Goal: Task Accomplishment & Management: Use online tool/utility

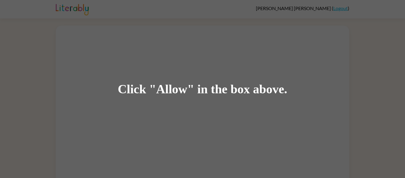
click at [295, 140] on div "Click "Allow" in the box above." at bounding box center [202, 89] width 405 height 178
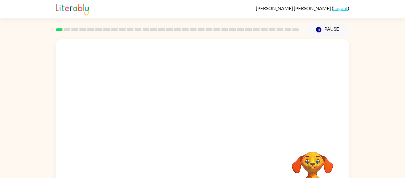
click at [92, 26] on div at bounding box center [177, 29] width 250 height 21
click at [202, 131] on icon "button" at bounding box center [202, 127] width 10 height 10
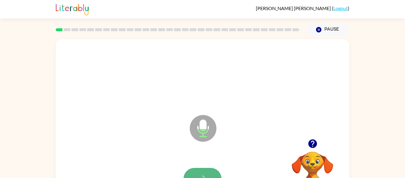
click at [206, 170] on button "button" at bounding box center [202, 178] width 38 height 22
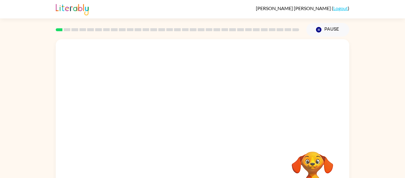
click at [212, 118] on div at bounding box center [202, 89] width 293 height 100
click at [100, 41] on div at bounding box center [202, 89] width 293 height 100
click at [119, 49] on div at bounding box center [202, 89] width 293 height 100
click at [126, 54] on div at bounding box center [202, 89] width 293 height 100
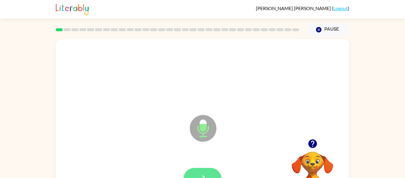
click at [204, 173] on icon "button" at bounding box center [202, 178] width 10 height 10
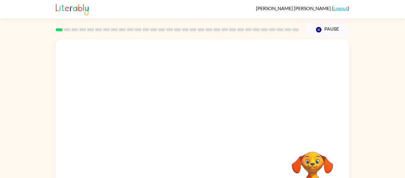
click at [194, 149] on div at bounding box center [202, 123] width 293 height 169
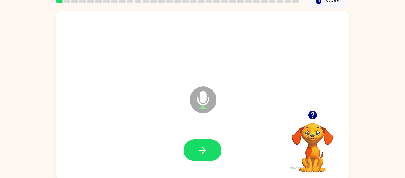
scroll to position [28, 0]
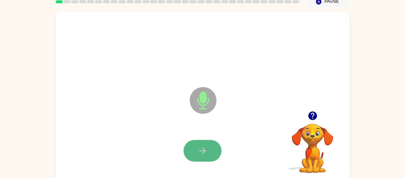
click at [210, 148] on button "button" at bounding box center [202, 151] width 38 height 22
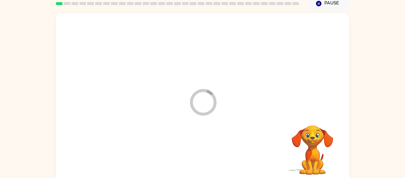
scroll to position [0, 0]
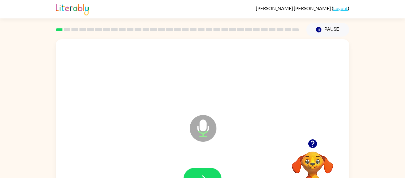
click at [211, 162] on div at bounding box center [203, 178] width 282 height 49
click at [207, 170] on button "button" at bounding box center [202, 178] width 38 height 22
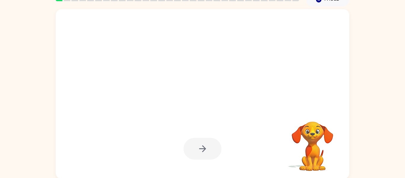
scroll to position [31, 0]
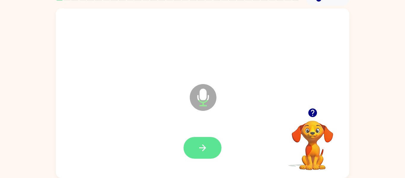
click at [191, 155] on button "button" at bounding box center [202, 148] width 38 height 22
drag, startPoint x: 221, startPoint y: 142, endPoint x: 217, endPoint y: 140, distance: 4.4
click at [219, 141] on div at bounding box center [202, 148] width 38 height 22
drag, startPoint x: 218, startPoint y: 140, endPoint x: 213, endPoint y: 142, distance: 5.2
click at [216, 140] on button "button" at bounding box center [202, 148] width 38 height 22
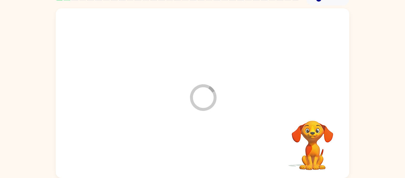
click at [213, 144] on div at bounding box center [203, 147] width 282 height 49
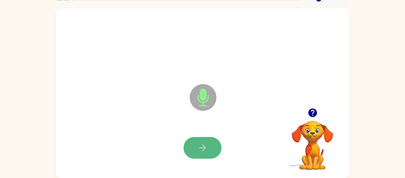
click at [196, 146] on button "button" at bounding box center [202, 148] width 38 height 22
click at [203, 145] on icon "button" at bounding box center [202, 147] width 7 height 7
click at [215, 136] on div at bounding box center [203, 147] width 282 height 49
click at [212, 149] on button "button" at bounding box center [202, 148] width 38 height 22
click at [210, 145] on button "button" at bounding box center [202, 148] width 38 height 22
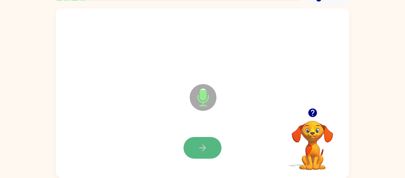
click at [204, 140] on button "button" at bounding box center [202, 148] width 38 height 22
click at [228, 148] on div at bounding box center [203, 147] width 282 height 49
click at [210, 144] on button "button" at bounding box center [202, 148] width 38 height 22
drag, startPoint x: 204, startPoint y: 137, endPoint x: 194, endPoint y: 142, distance: 11.5
click at [199, 139] on button "button" at bounding box center [202, 148] width 38 height 22
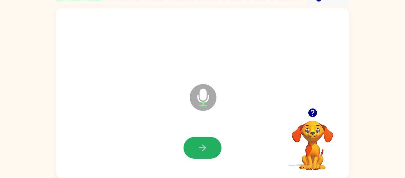
click at [195, 144] on button "button" at bounding box center [202, 148] width 38 height 22
click at [191, 139] on button "button" at bounding box center [202, 148] width 38 height 22
drag, startPoint x: 210, startPoint y: 139, endPoint x: 209, endPoint y: 134, distance: 5.3
click at [209, 134] on div at bounding box center [203, 147] width 282 height 49
drag, startPoint x: 199, startPoint y: 150, endPoint x: 190, endPoint y: 144, distance: 10.9
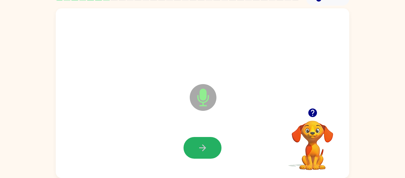
click at [194, 148] on button "button" at bounding box center [202, 148] width 38 height 22
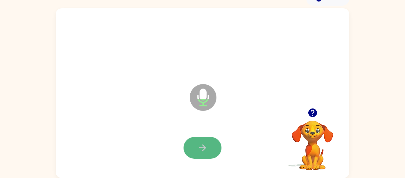
click at [200, 145] on button "button" at bounding box center [202, 148] width 38 height 22
click at [209, 143] on button "button" at bounding box center [202, 148] width 38 height 22
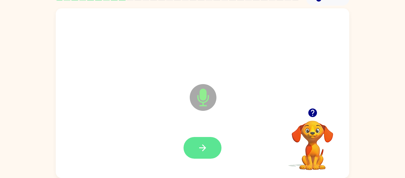
click at [211, 152] on button "button" at bounding box center [202, 148] width 38 height 22
click at [202, 146] on icon "button" at bounding box center [202, 147] width 10 height 10
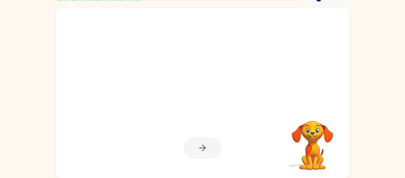
click at [202, 146] on div at bounding box center [202, 148] width 38 height 22
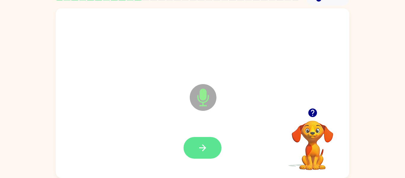
click at [203, 147] on icon "button" at bounding box center [202, 147] width 7 height 7
click at [210, 145] on button "button" at bounding box center [202, 148] width 38 height 22
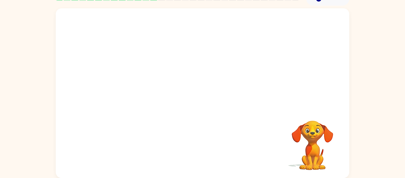
drag, startPoint x: 355, startPoint y: 75, endPoint x: 364, endPoint y: 69, distance: 10.4
click at [355, 74] on div "Your browser must support playing .mp4 files to use Literably. Please try using…" at bounding box center [202, 92] width 405 height 172
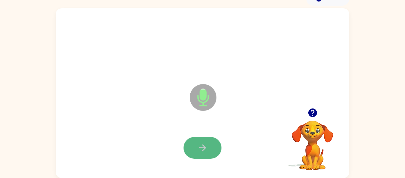
click at [206, 141] on button "button" at bounding box center [202, 148] width 38 height 22
drag, startPoint x: 205, startPoint y: 138, endPoint x: 217, endPoint y: 128, distance: 15.1
click at [217, 129] on div at bounding box center [203, 147] width 282 height 49
drag, startPoint x: 210, startPoint y: 137, endPoint x: 206, endPoint y: 142, distance: 6.3
click at [209, 137] on button "button" at bounding box center [202, 148] width 38 height 22
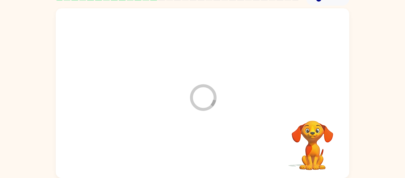
click at [203, 158] on div at bounding box center [203, 147] width 282 height 49
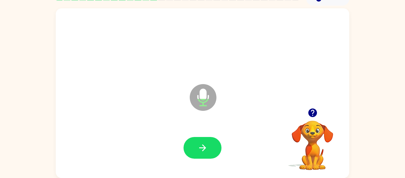
click at [198, 147] on icon "button" at bounding box center [202, 147] width 10 height 10
click at [206, 140] on button "button" at bounding box center [202, 148] width 38 height 22
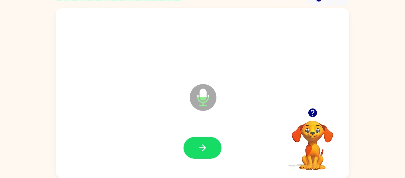
drag, startPoint x: 188, startPoint y: 139, endPoint x: 195, endPoint y: 130, distance: 12.1
click at [195, 129] on div at bounding box center [203, 147] width 282 height 49
click at [220, 138] on div at bounding box center [202, 148] width 38 height 22
drag, startPoint x: 206, startPoint y: 152, endPoint x: 202, endPoint y: 153, distance: 4.4
click at [206, 151] on button "button" at bounding box center [202, 148] width 38 height 22
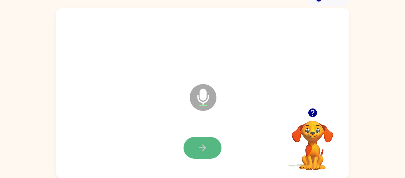
drag, startPoint x: 201, startPoint y: 138, endPoint x: 201, endPoint y: 141, distance: 3.0
click at [201, 141] on button "button" at bounding box center [202, 148] width 38 height 22
click at [202, 143] on icon "button" at bounding box center [202, 147] width 10 height 10
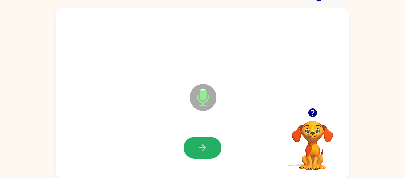
drag, startPoint x: 196, startPoint y: 143, endPoint x: 194, endPoint y: 54, distance: 88.3
click at [196, 137] on button "button" at bounding box center [202, 148] width 38 height 22
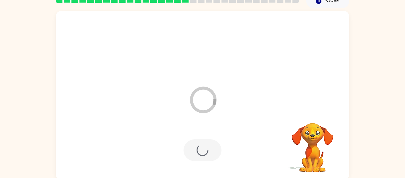
scroll to position [28, 0]
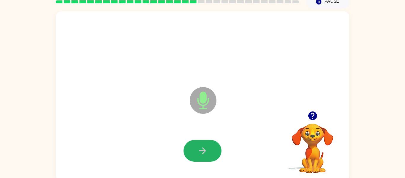
drag, startPoint x: 200, startPoint y: 151, endPoint x: 213, endPoint y: 149, distance: 13.3
click at [200, 151] on icon "button" at bounding box center [202, 150] width 10 height 10
click at [193, 152] on button "button" at bounding box center [202, 151] width 38 height 22
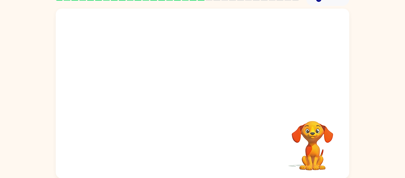
scroll to position [31, 0]
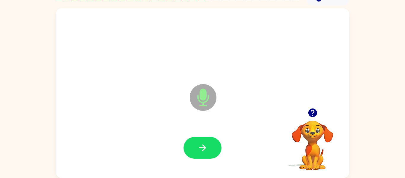
drag, startPoint x: 190, startPoint y: 126, endPoint x: 188, endPoint y: 191, distance: 65.8
click at [188, 177] on html "[PERSON_NAME] ( Logout ) Pause Pause Microphone The Microphone is here when it …" at bounding box center [202, 73] width 405 height 208
click at [196, 140] on button "button" at bounding box center [202, 148] width 38 height 22
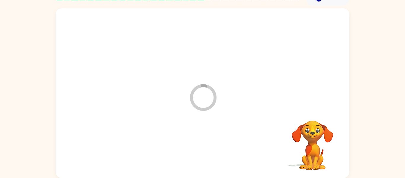
drag, startPoint x: 196, startPoint y: 139, endPoint x: 196, endPoint y: 125, distance: 14.2
click at [196, 130] on div at bounding box center [203, 147] width 282 height 49
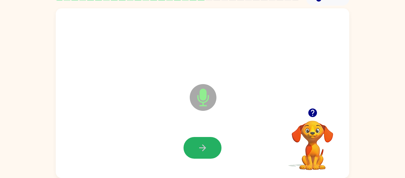
click at [200, 147] on icon "button" at bounding box center [202, 147] width 7 height 7
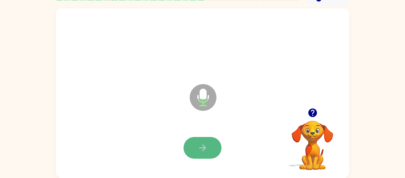
click at [202, 139] on button "button" at bounding box center [202, 148] width 38 height 22
click at [195, 152] on button "button" at bounding box center [202, 148] width 38 height 22
click at [195, 142] on button "button" at bounding box center [202, 148] width 38 height 22
click at [192, 154] on button "button" at bounding box center [202, 148] width 38 height 22
click at [206, 142] on button "button" at bounding box center [202, 148] width 38 height 22
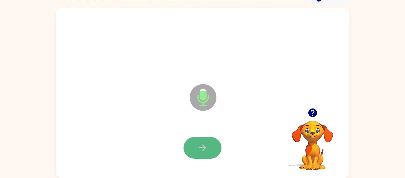
click at [188, 152] on button "button" at bounding box center [202, 148] width 38 height 22
drag, startPoint x: 205, startPoint y: 143, endPoint x: 204, endPoint y: 140, distance: 3.0
click at [205, 143] on icon "button" at bounding box center [202, 147] width 10 height 10
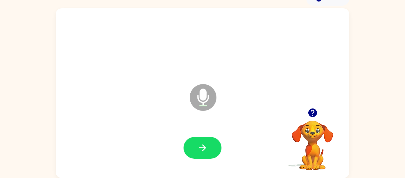
drag, startPoint x: 223, startPoint y: 142, endPoint x: 228, endPoint y: 138, distance: 6.1
click at [228, 139] on div at bounding box center [203, 147] width 282 height 49
click at [204, 139] on button "button" at bounding box center [202, 148] width 38 height 22
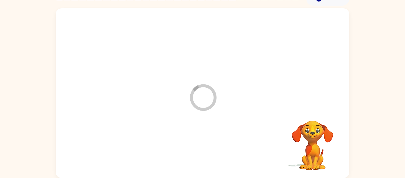
click at [203, 140] on div at bounding box center [203, 147] width 282 height 49
drag, startPoint x: 203, startPoint y: 140, endPoint x: 205, endPoint y: 143, distance: 3.5
click at [205, 143] on div at bounding box center [203, 147] width 282 height 49
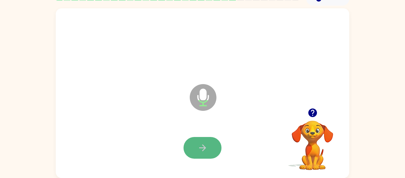
click at [203, 146] on icon "button" at bounding box center [202, 147] width 7 height 7
click at [210, 138] on button "button" at bounding box center [202, 148] width 38 height 22
click at [211, 138] on button "button" at bounding box center [202, 148] width 38 height 22
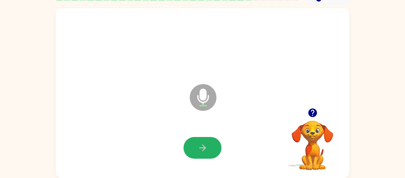
click at [211, 138] on button "button" at bounding box center [202, 148] width 38 height 22
click at [211, 139] on button "button" at bounding box center [202, 148] width 38 height 22
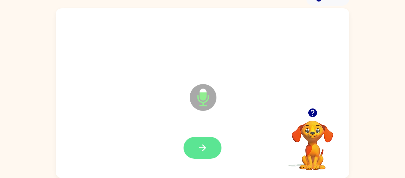
click at [210, 141] on button "button" at bounding box center [202, 148] width 38 height 22
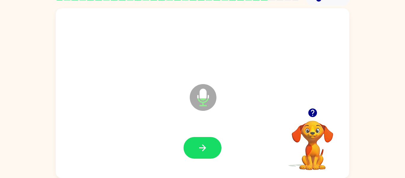
click at [210, 141] on button "button" at bounding box center [202, 148] width 38 height 22
click at [210, 141] on div at bounding box center [202, 148] width 38 height 22
click at [208, 150] on button "button" at bounding box center [202, 148] width 38 height 22
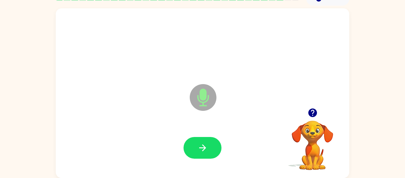
click at [208, 150] on button "button" at bounding box center [202, 148] width 38 height 22
click at [207, 142] on button "button" at bounding box center [202, 148] width 38 height 22
click at [200, 146] on button "button" at bounding box center [202, 148] width 38 height 22
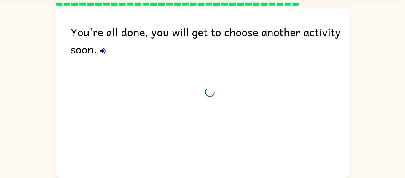
scroll to position [20, 0]
